Goal: Transaction & Acquisition: Subscribe to service/newsletter

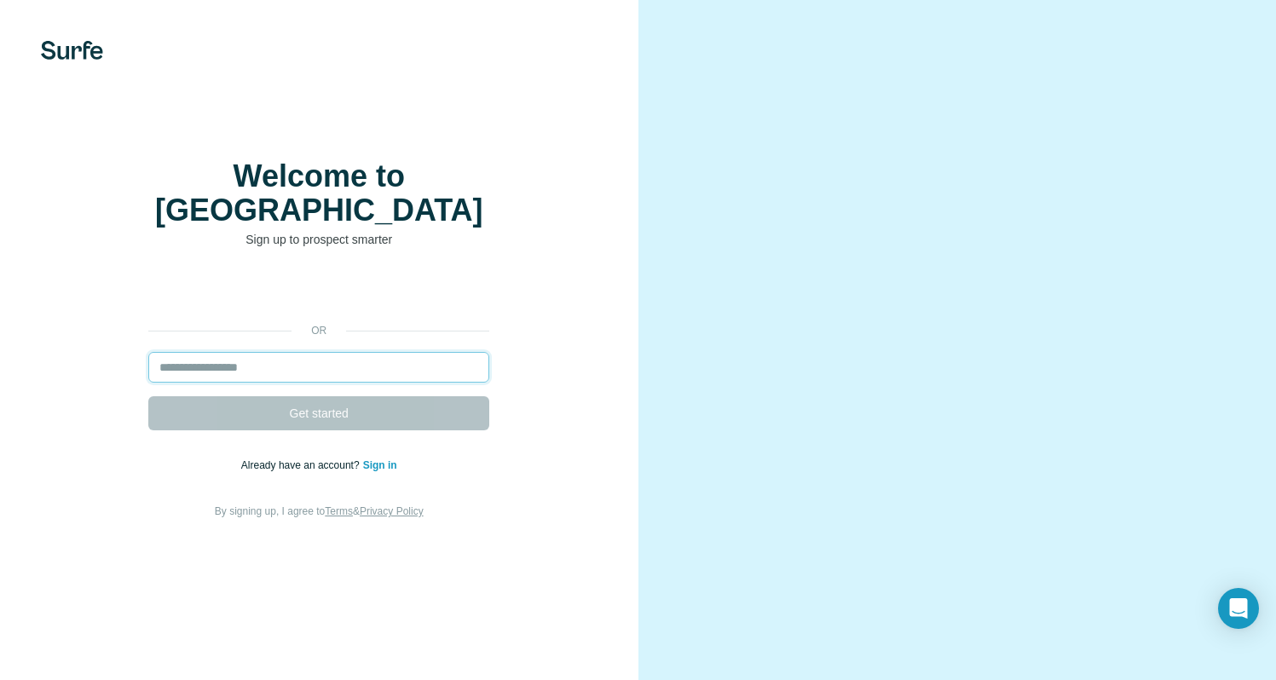
click at [312, 355] on input "email" at bounding box center [318, 367] width 341 height 31
type input "*****"
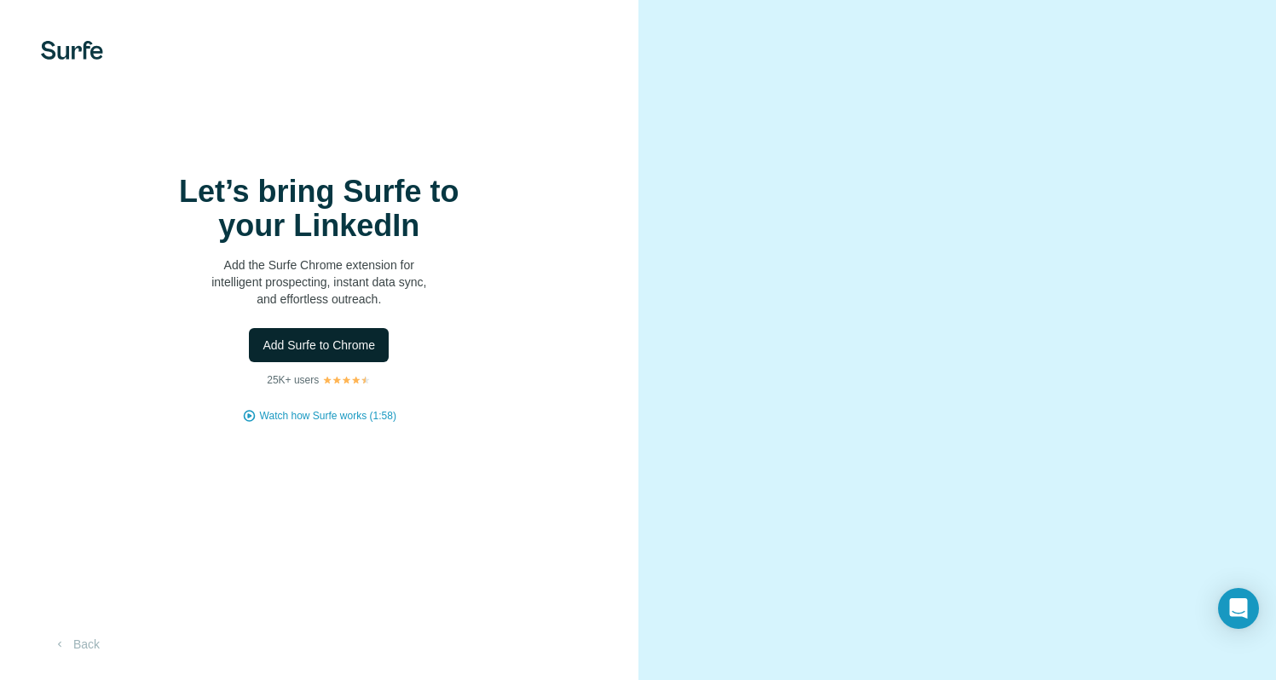
click at [342, 338] on button "Add Surfe to Chrome" at bounding box center [319, 345] width 140 height 34
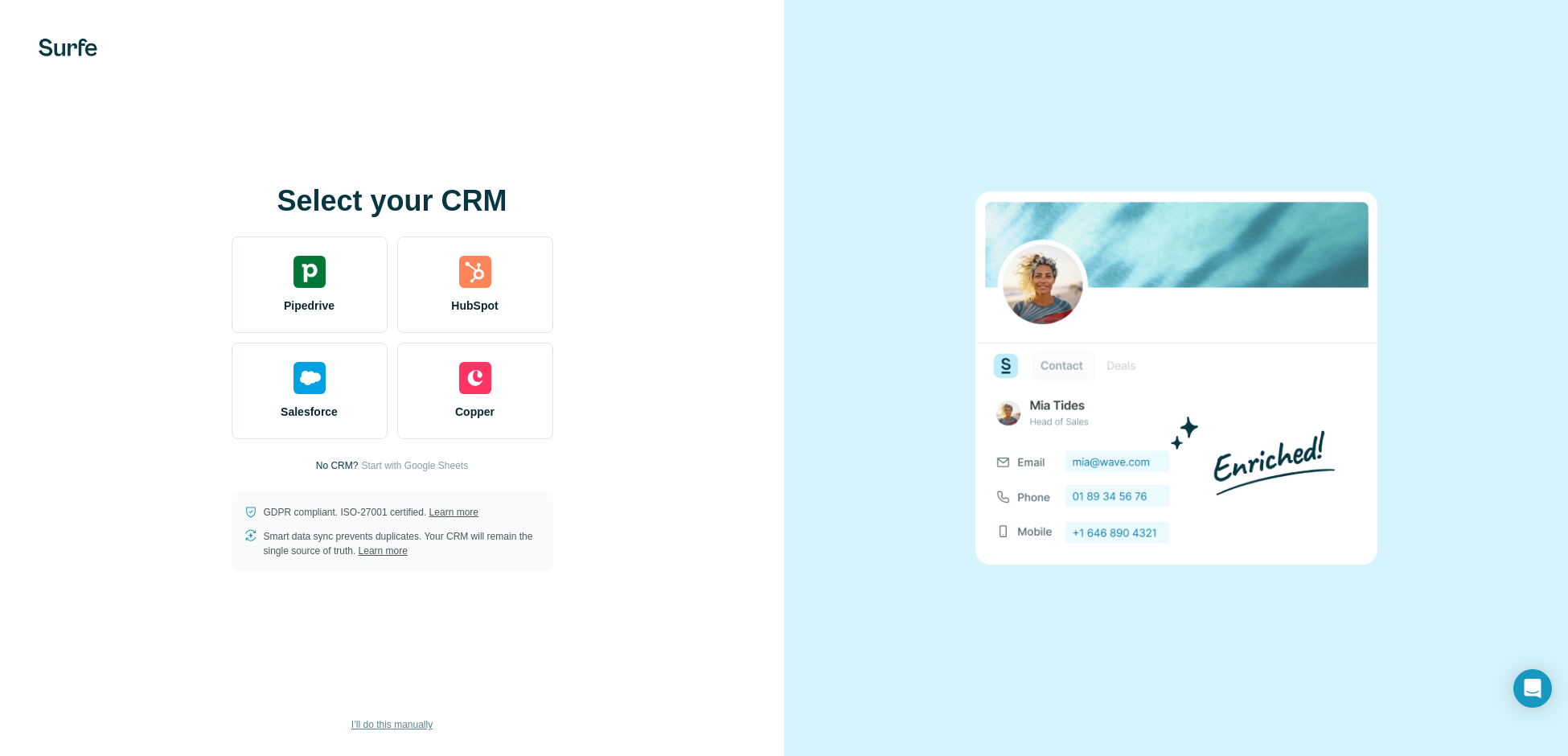
click at [416, 641] on span "I’ll do this manually" at bounding box center [392, 724] width 81 height 14
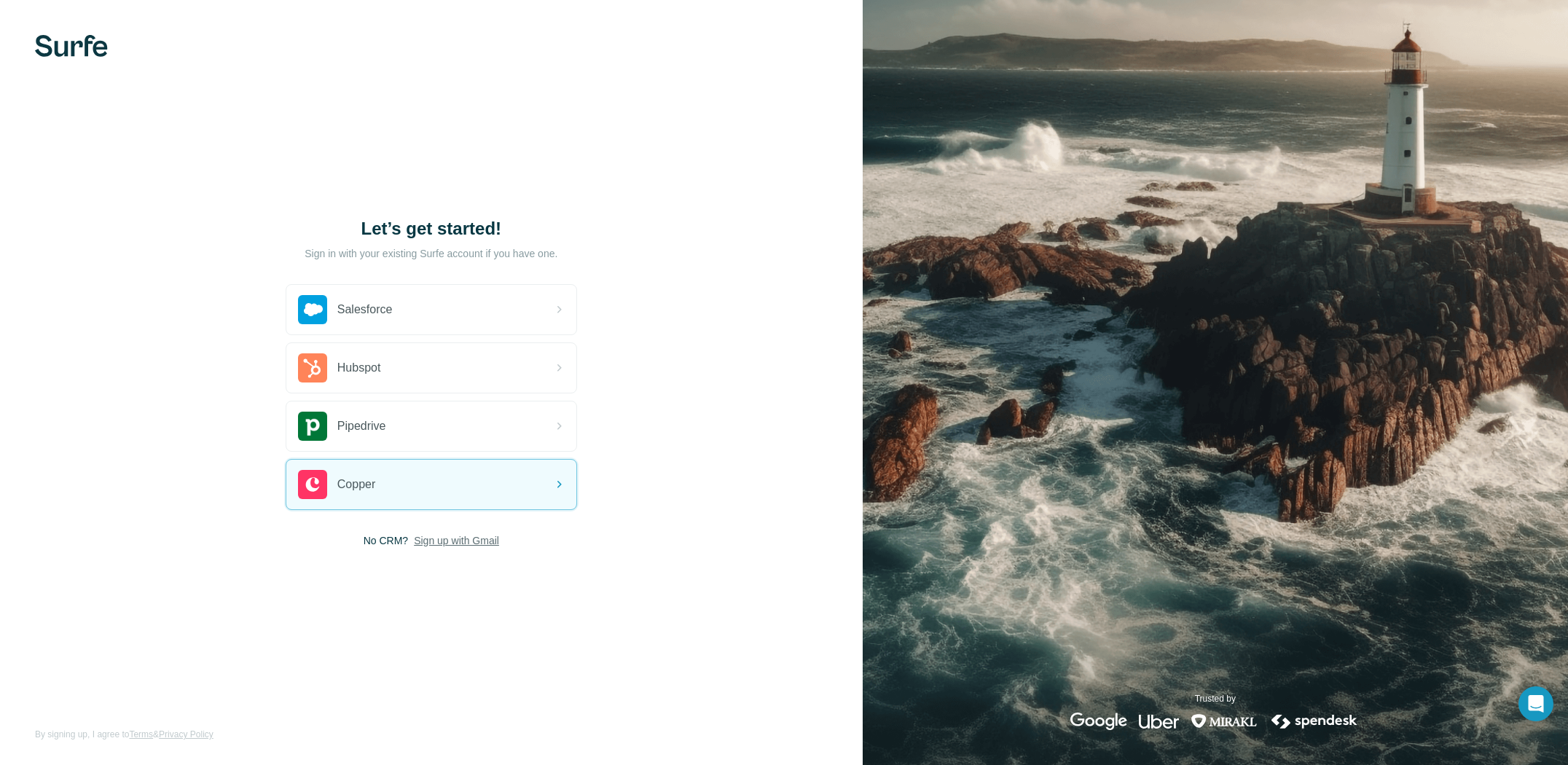
click at [452, 543] on span "Sign up with Gmail" at bounding box center [457, 540] width 85 height 15
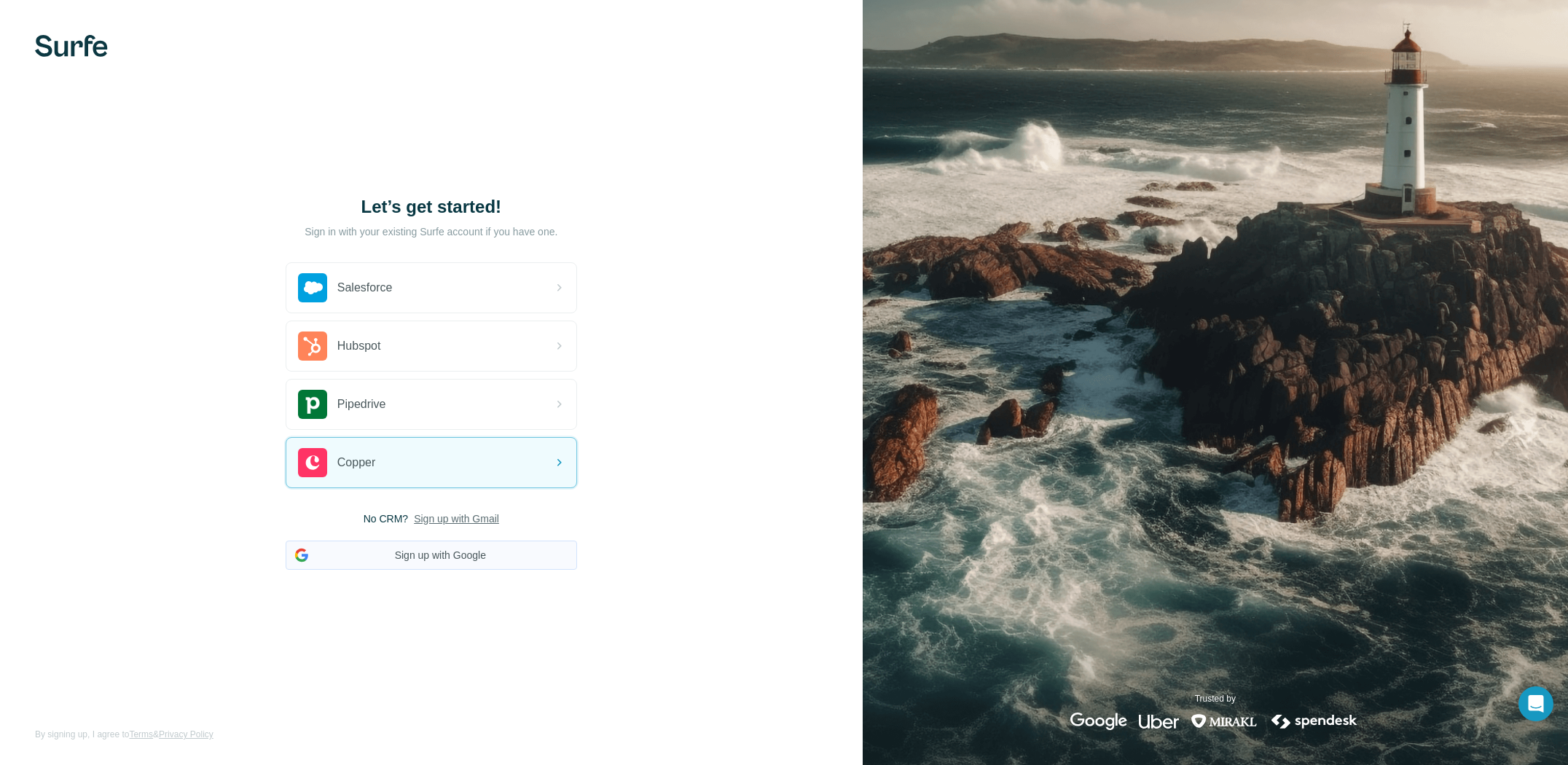
click at [446, 560] on button "Sign up with Google" at bounding box center [431, 555] width 292 height 29
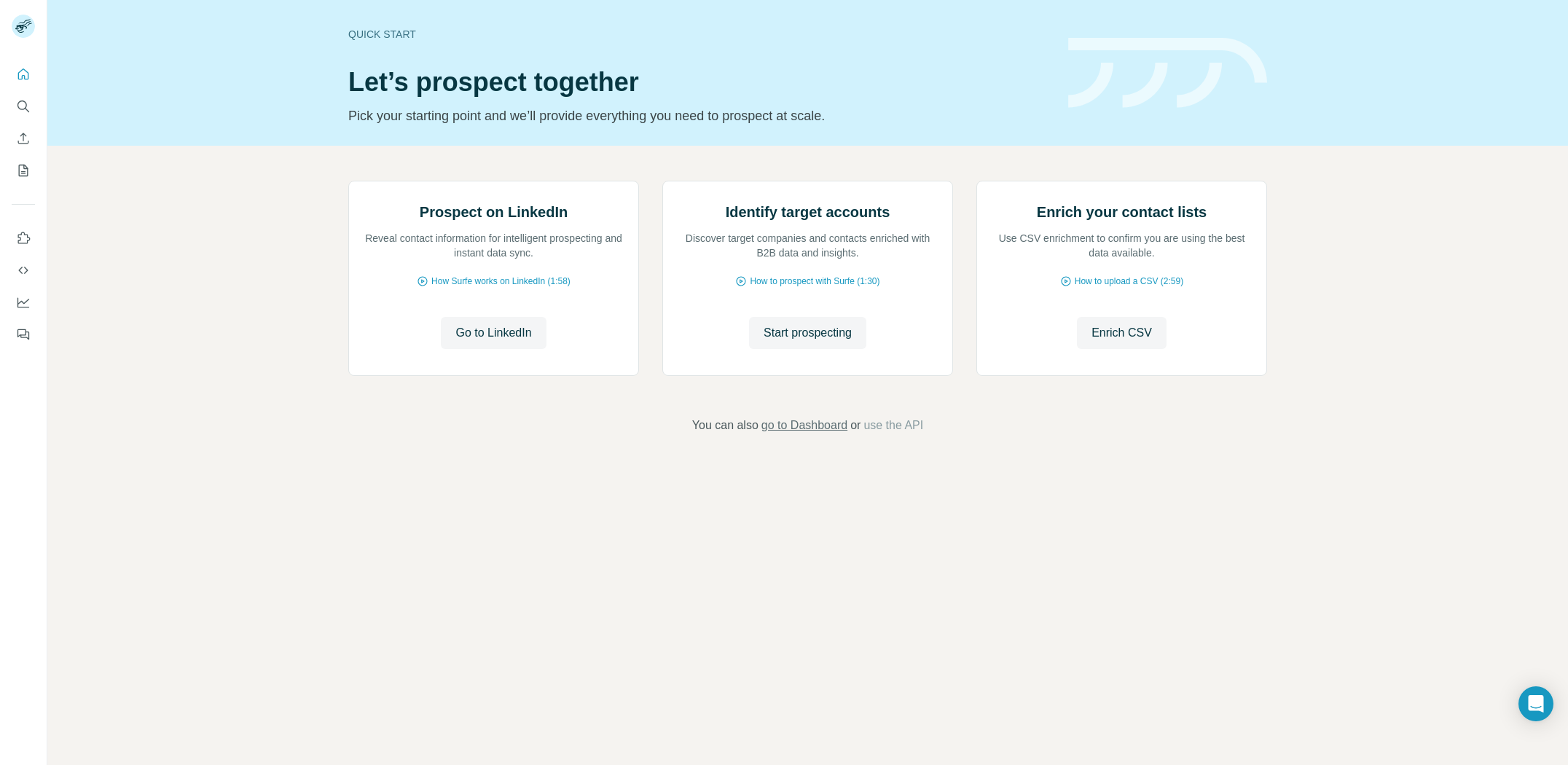
click at [828, 434] on span "go to Dashboard" at bounding box center [805, 425] width 86 height 17
click at [27, 72] on icon "Quick start" at bounding box center [23, 74] width 11 height 11
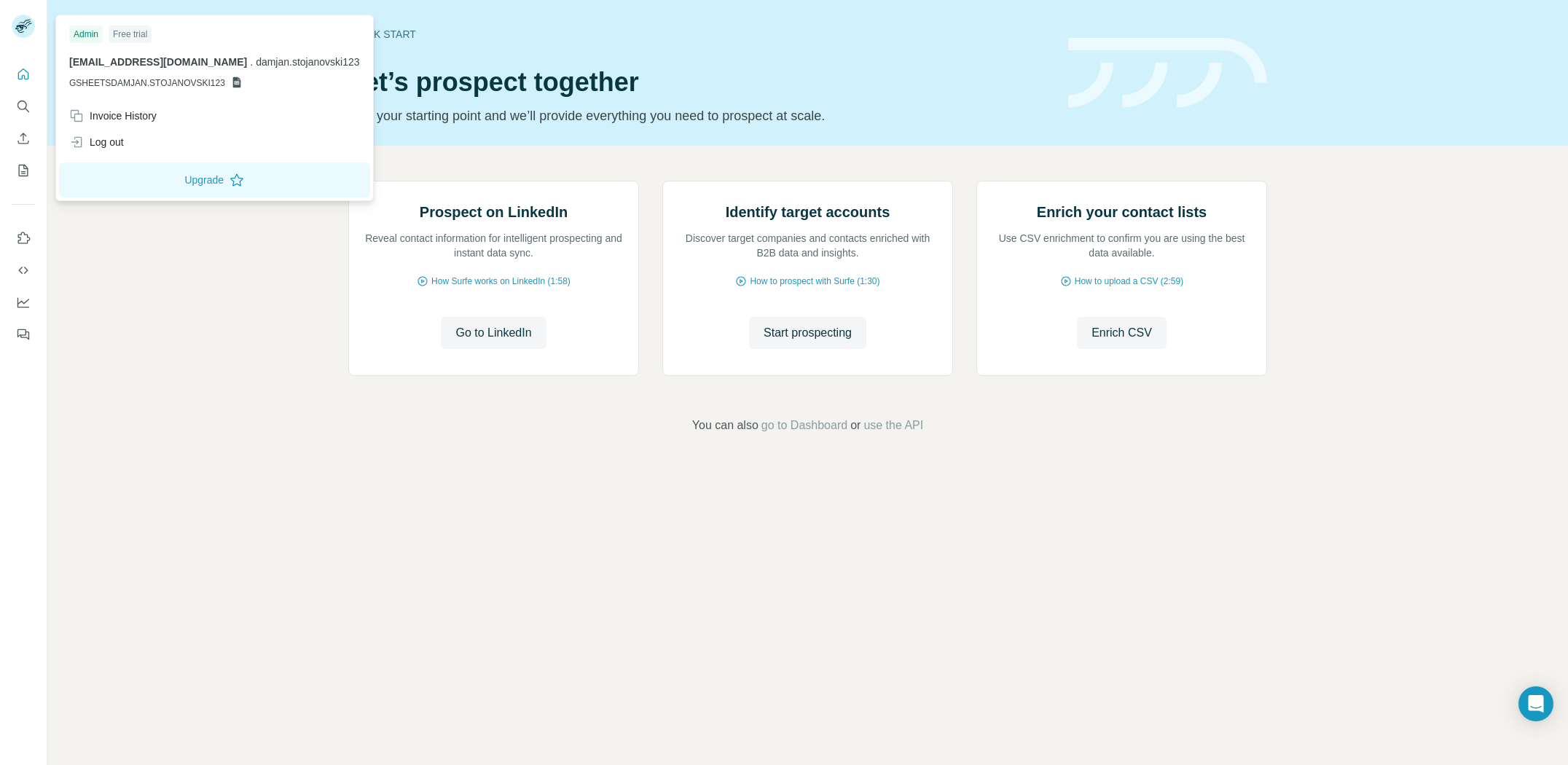
click at [27, 27] on rect at bounding box center [23, 26] width 23 height 23
drag, startPoint x: 150, startPoint y: 34, endPoint x: 126, endPoint y: 32, distance: 24.1
click at [126, 32] on div "Free trial" at bounding box center [130, 34] width 43 height 17
click at [138, 35] on div "Free trial" at bounding box center [130, 34] width 43 height 17
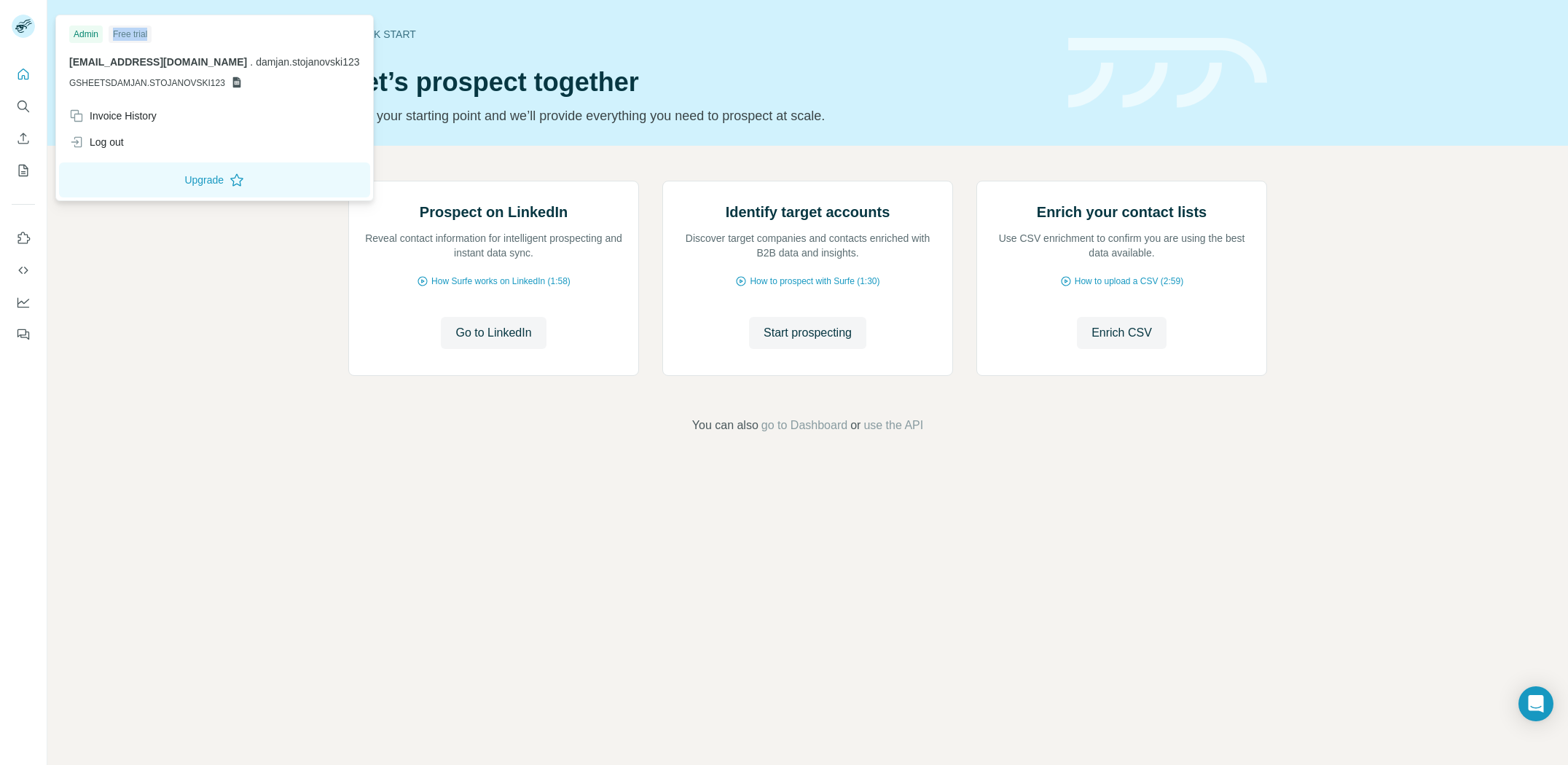
click at [138, 35] on div "Free trial" at bounding box center [130, 34] width 43 height 17
click at [123, 37] on div "Free trial" at bounding box center [130, 34] width 43 height 17
click at [227, 178] on button "Upgrade" at bounding box center [215, 179] width 311 height 35
